Goal: Task Accomplishment & Management: Complete application form

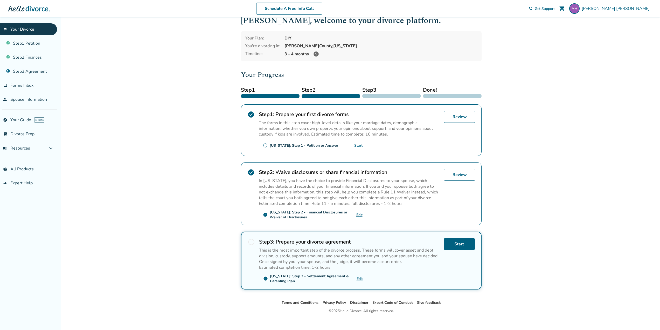
scroll to position [17, 0]
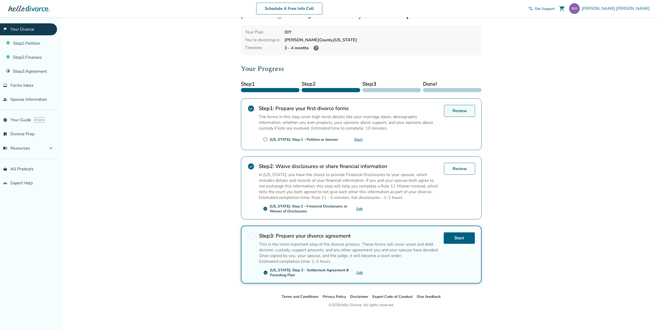
click at [456, 112] on link "Review" at bounding box center [459, 111] width 31 height 12
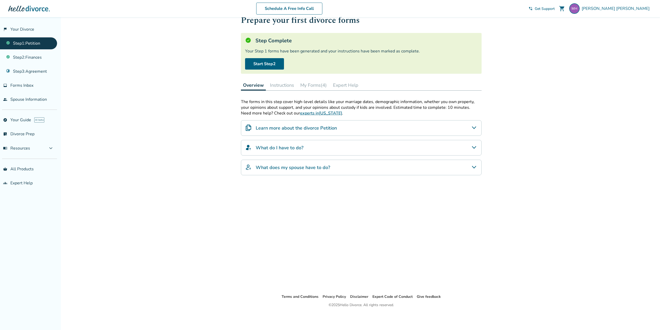
click at [313, 84] on button "My Forms (4)" at bounding box center [313, 85] width 31 height 10
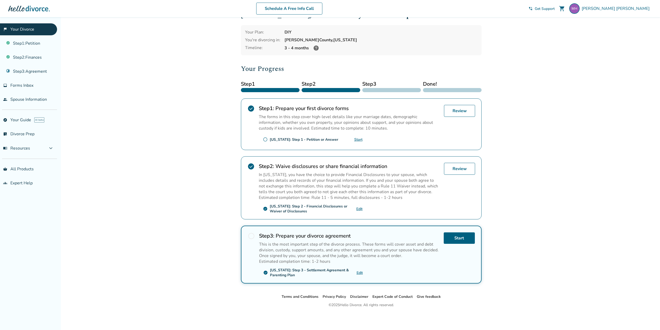
click at [266, 139] on span "radio_button_unchecked" at bounding box center [265, 139] width 5 height 5
click at [357, 140] on link "Start" at bounding box center [358, 139] width 8 height 5
click at [462, 113] on link "Review" at bounding box center [459, 111] width 31 height 12
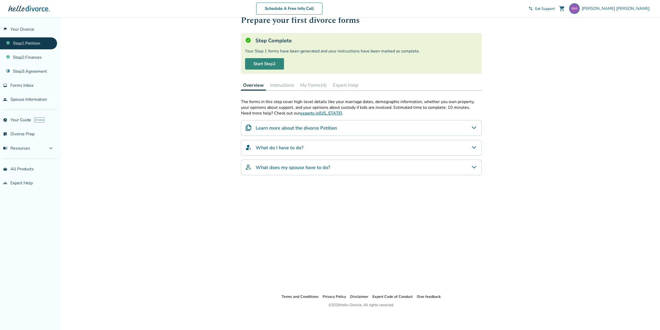
click at [276, 64] on link "Start Step 2" at bounding box center [264, 63] width 39 height 11
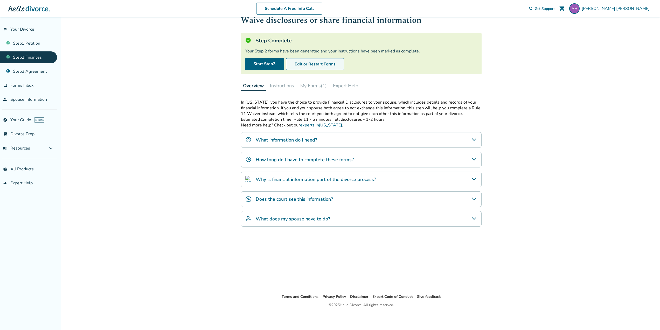
click at [310, 66] on button "Edit or Restart Forms" at bounding box center [315, 64] width 58 height 12
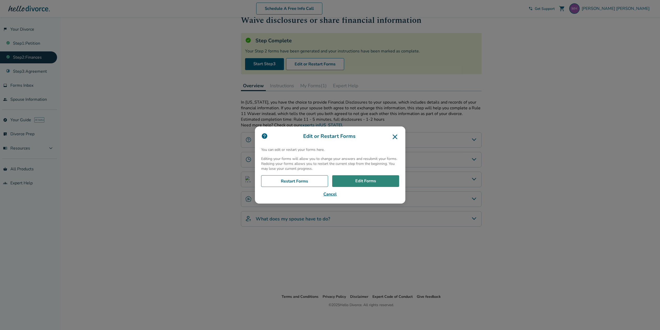
click at [365, 178] on link "Edit Forms" at bounding box center [365, 181] width 67 height 12
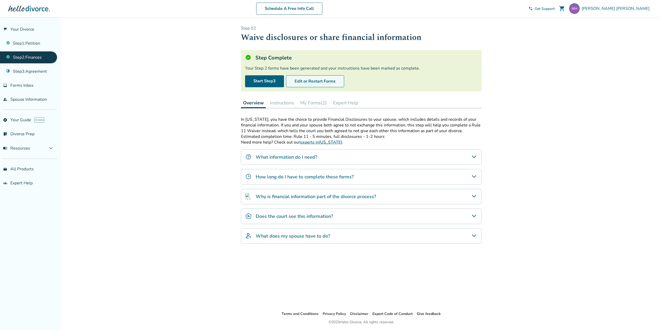
click at [328, 82] on button "Edit or Restart Forms" at bounding box center [315, 81] width 58 height 12
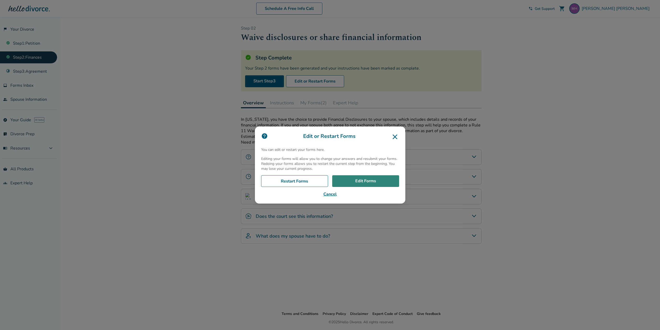
click at [359, 180] on link "Edit Forms" at bounding box center [365, 181] width 67 height 12
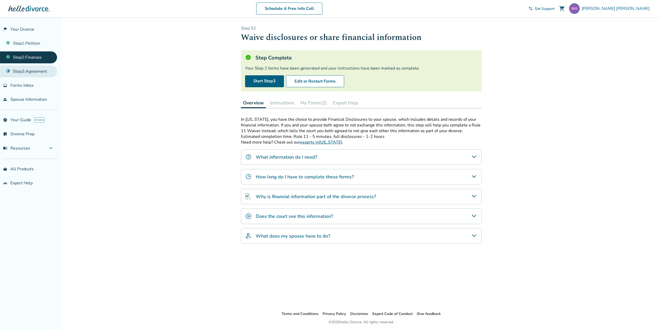
click at [39, 71] on link "Step 3 : Agreement" at bounding box center [28, 71] width 57 height 12
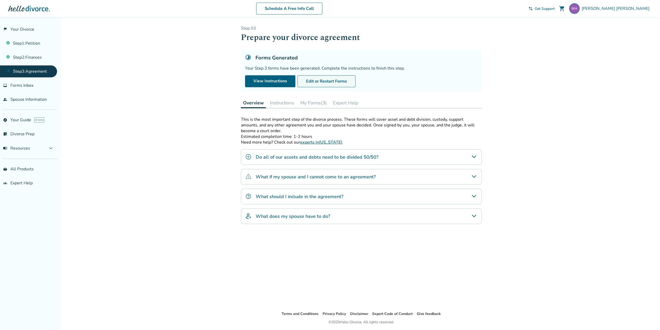
click at [333, 80] on button "Edit or Restart Forms" at bounding box center [327, 81] width 58 height 12
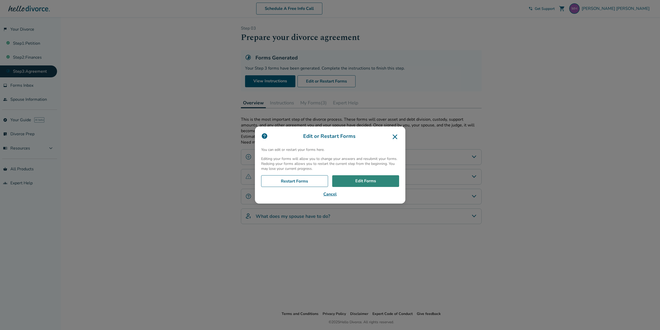
click at [367, 181] on link "Edit Forms" at bounding box center [365, 181] width 67 height 12
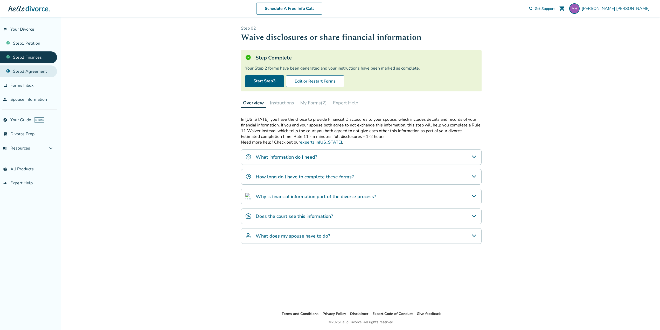
click at [35, 71] on link "Step 3 : Agreement" at bounding box center [28, 71] width 57 height 12
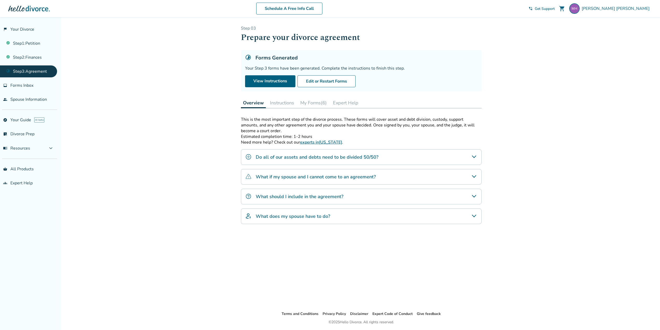
click at [277, 102] on button "Instructions" at bounding box center [282, 103] width 28 height 10
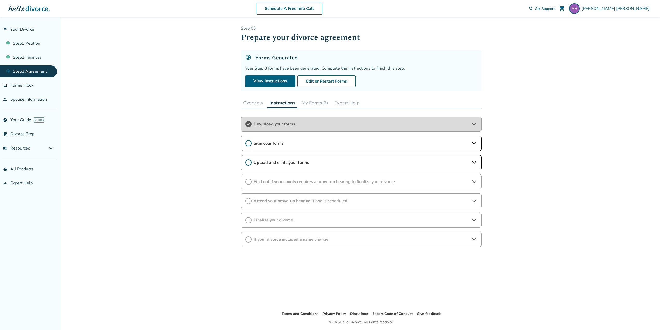
click at [473, 143] on icon at bounding box center [474, 143] width 4 height 3
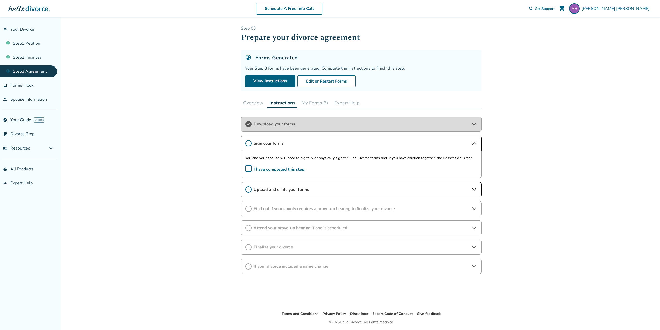
click at [249, 167] on span "I have completed this step." at bounding box center [275, 169] width 60 height 8
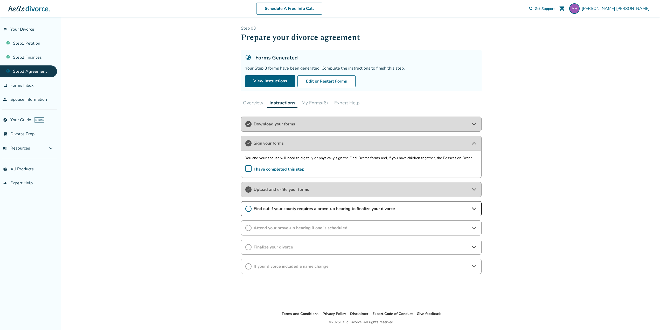
click at [474, 208] on icon at bounding box center [474, 208] width 6 height 6
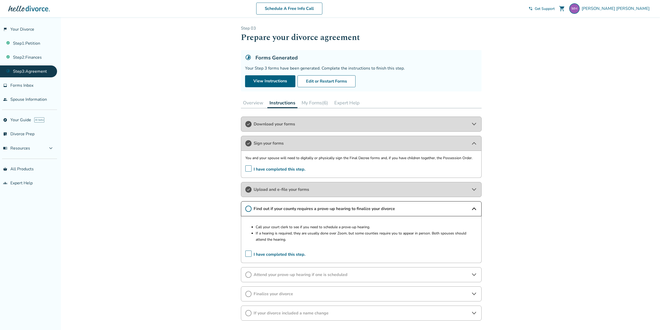
click at [249, 254] on span "I have completed this step." at bounding box center [275, 254] width 60 height 8
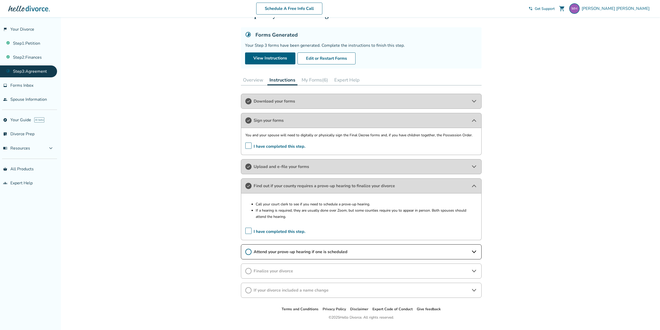
scroll to position [35, 0]
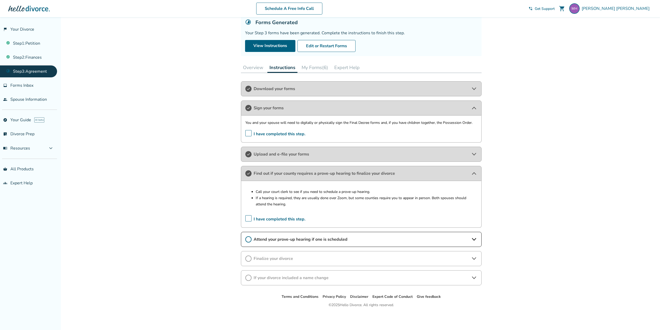
click at [250, 131] on span "I have completed this step." at bounding box center [275, 134] width 60 height 8
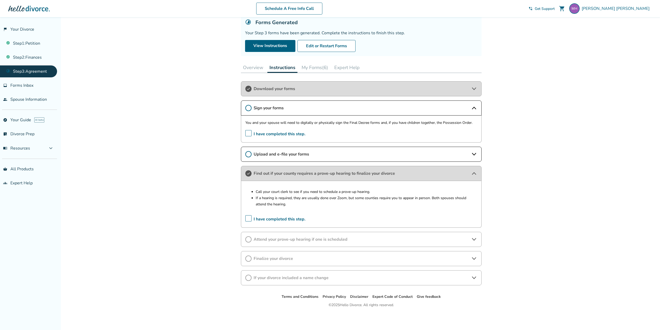
click at [250, 216] on span "I have completed this step." at bounding box center [275, 219] width 60 height 8
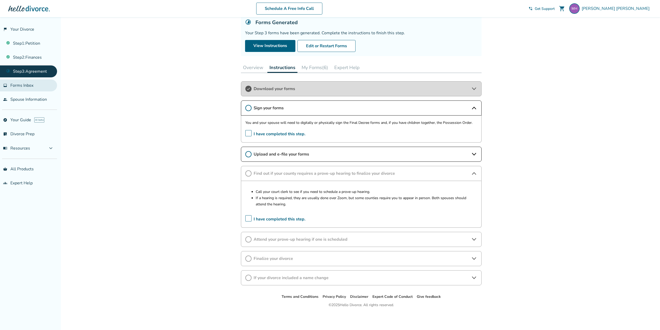
click at [35, 86] on link "inbox Forms Inbox" at bounding box center [28, 85] width 57 height 12
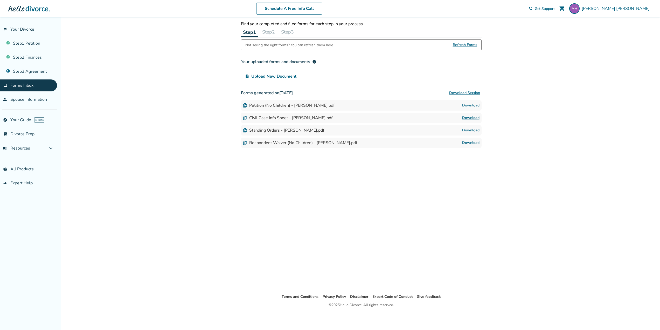
scroll to position [17, 0]
click at [37, 73] on link "Step 3 : Agreement" at bounding box center [28, 71] width 57 height 12
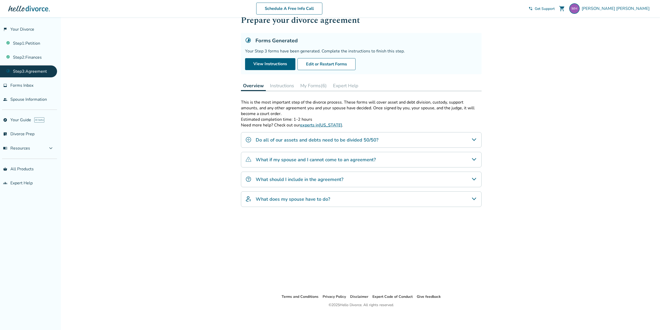
click at [282, 86] on button "Instructions" at bounding box center [282, 85] width 28 height 10
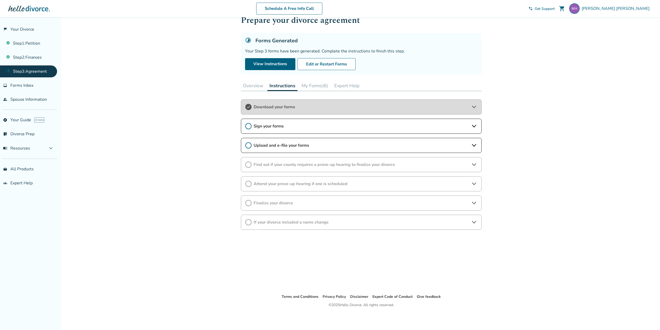
click at [474, 123] on icon at bounding box center [474, 126] width 6 height 6
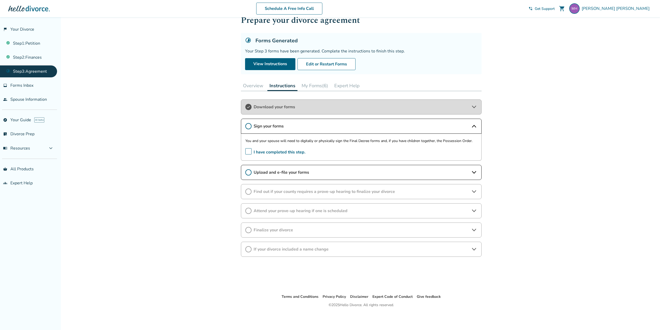
click at [38, 70] on link "Step 3 : Agreement" at bounding box center [28, 71] width 57 height 12
click at [321, 87] on button "My Forms (6)" at bounding box center [315, 85] width 31 height 10
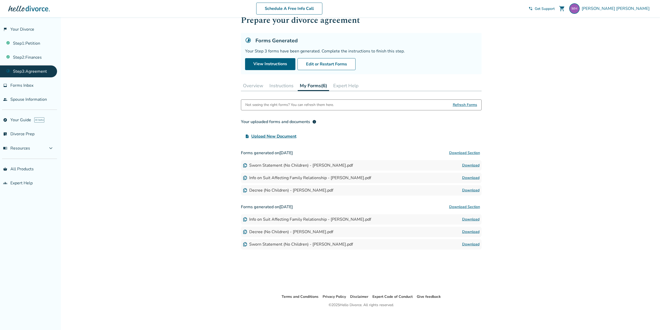
click at [245, 178] on img at bounding box center [245, 178] width 4 height 4
click at [267, 135] on span "Upload New Document" at bounding box center [273, 136] width 45 height 6
click at [0, 0] on input "upload_file Upload New Document" at bounding box center [0, 0] width 0 height 0
click at [28, 86] on span "Forms Inbox" at bounding box center [21, 85] width 23 height 6
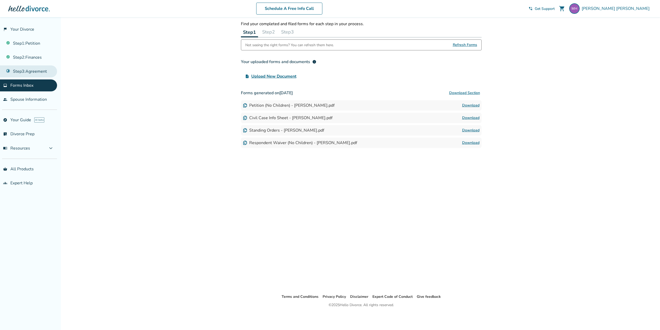
click at [33, 73] on link "Step 3 : Agreement" at bounding box center [28, 71] width 57 height 12
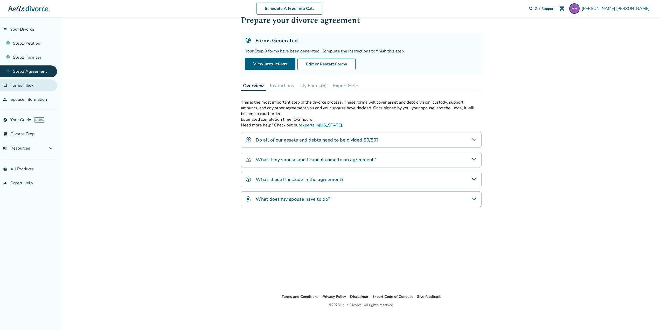
click at [32, 84] on span "Forms Inbox" at bounding box center [21, 85] width 23 height 6
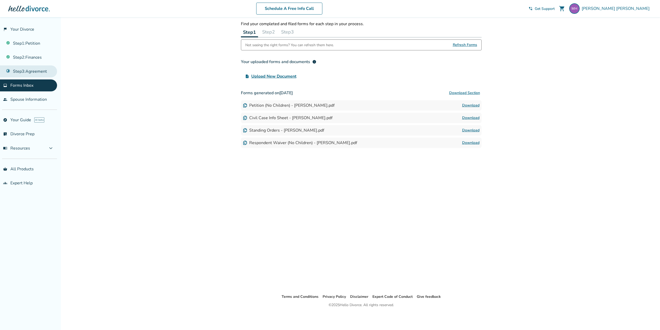
click at [34, 74] on link "Step 3 : Agreement" at bounding box center [28, 71] width 57 height 12
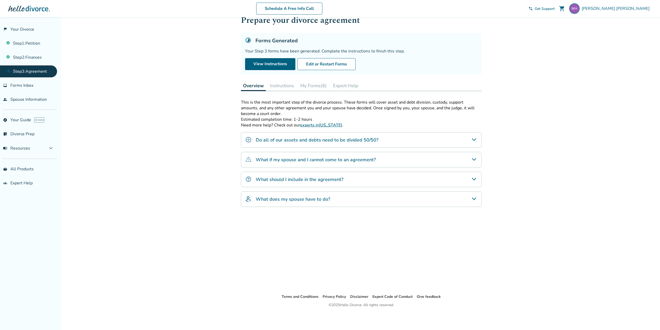
click at [313, 85] on button "My Forms (6)" at bounding box center [313, 85] width 31 height 10
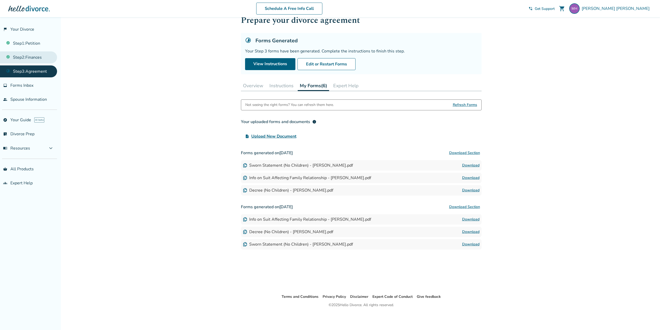
click at [31, 57] on link "Step 2 : Finances" at bounding box center [28, 57] width 57 height 12
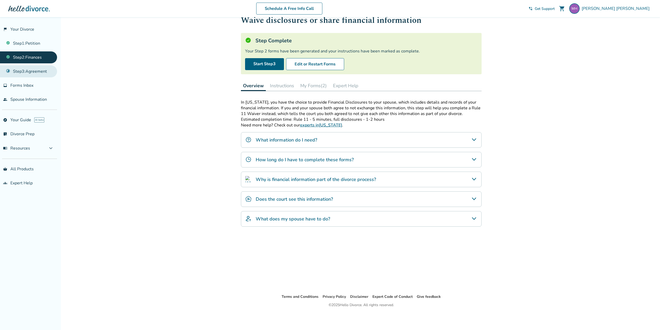
click at [34, 70] on link "Step 3 : Agreement" at bounding box center [28, 71] width 57 height 12
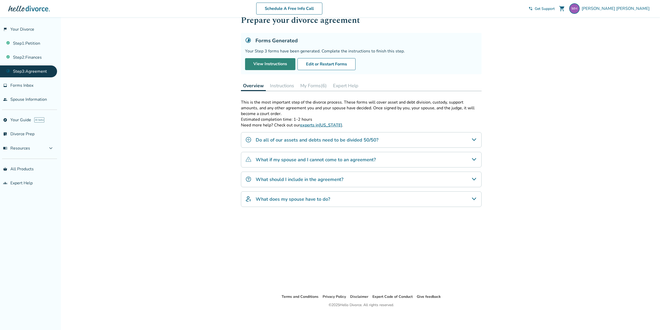
click at [260, 65] on link "View Instructions" at bounding box center [270, 64] width 50 height 12
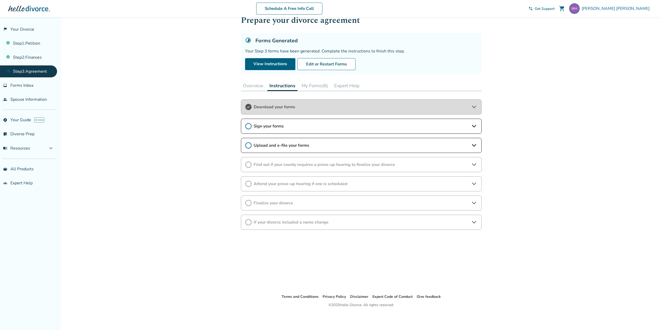
click at [312, 84] on button "My Forms (6)" at bounding box center [315, 85] width 31 height 10
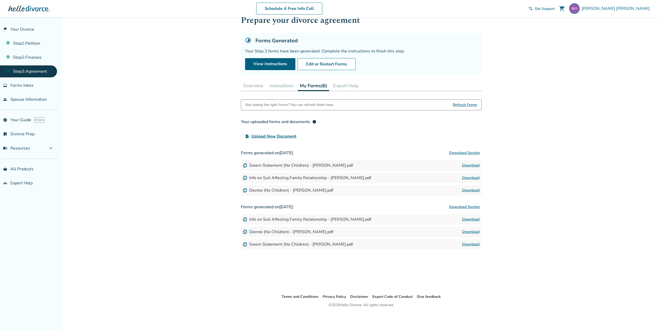
click at [466, 151] on button "Download Section" at bounding box center [465, 153] width 34 height 10
click at [129, 56] on div "Added to cart Step 0 3 Prepare your divorce agreement Forms Generated Your Step…" at bounding box center [330, 165] width 660 height 330
click at [282, 86] on button "Instructions" at bounding box center [281, 85] width 28 height 10
